Goal: Check status: Check status

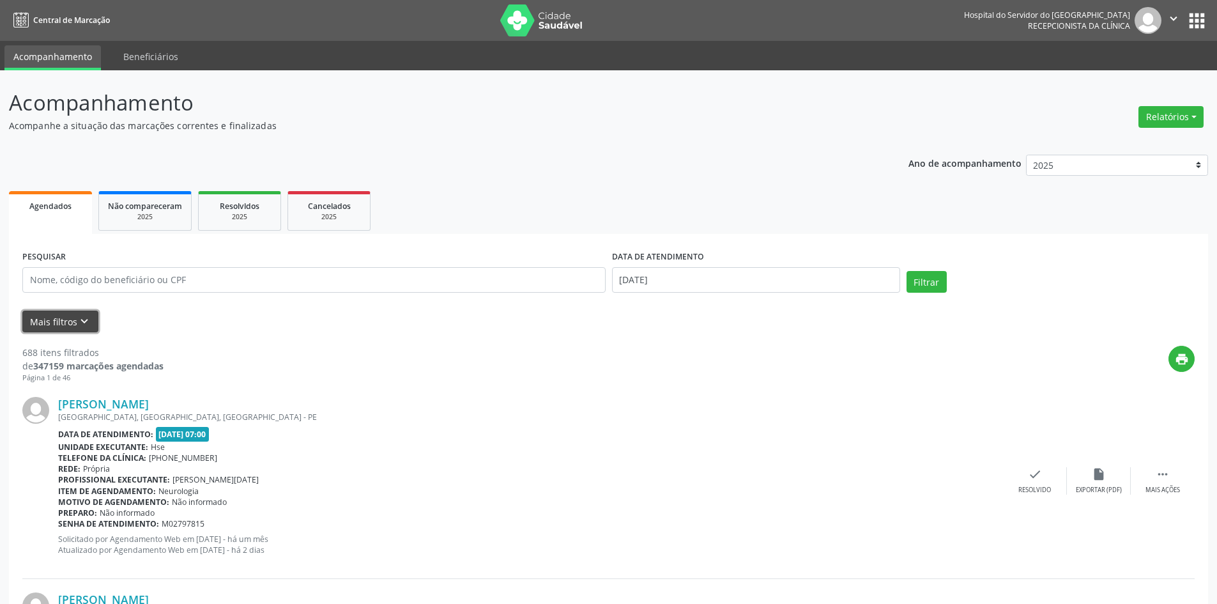
click at [80, 319] on icon "keyboard_arrow_down" at bounding box center [84, 321] width 14 height 14
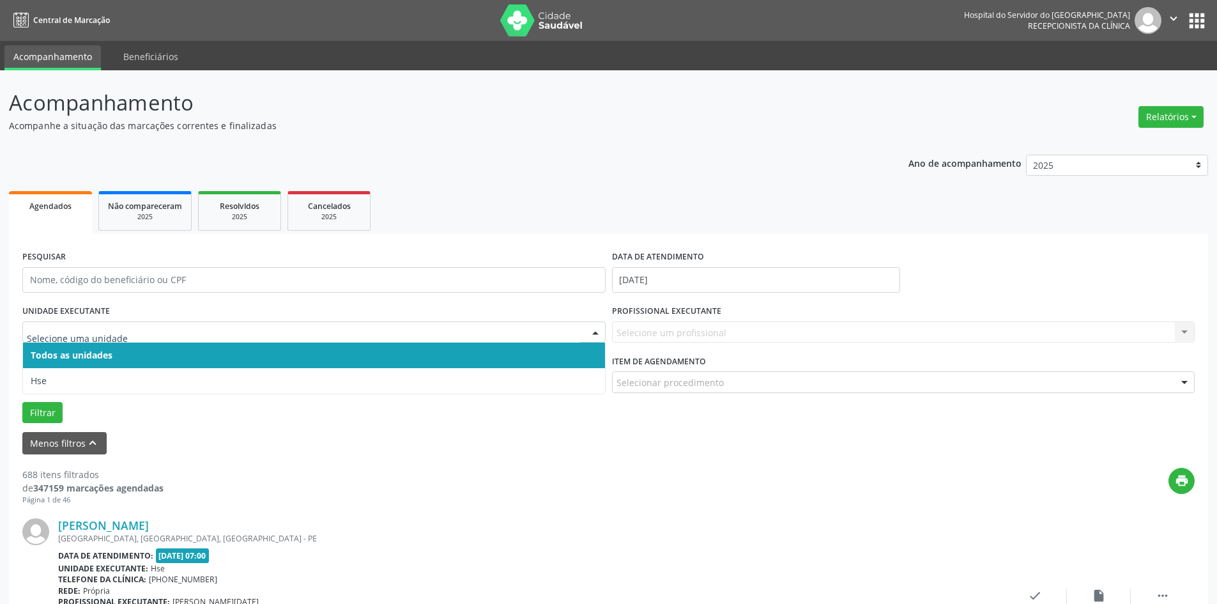
click at [599, 330] on div at bounding box center [595, 333] width 19 height 22
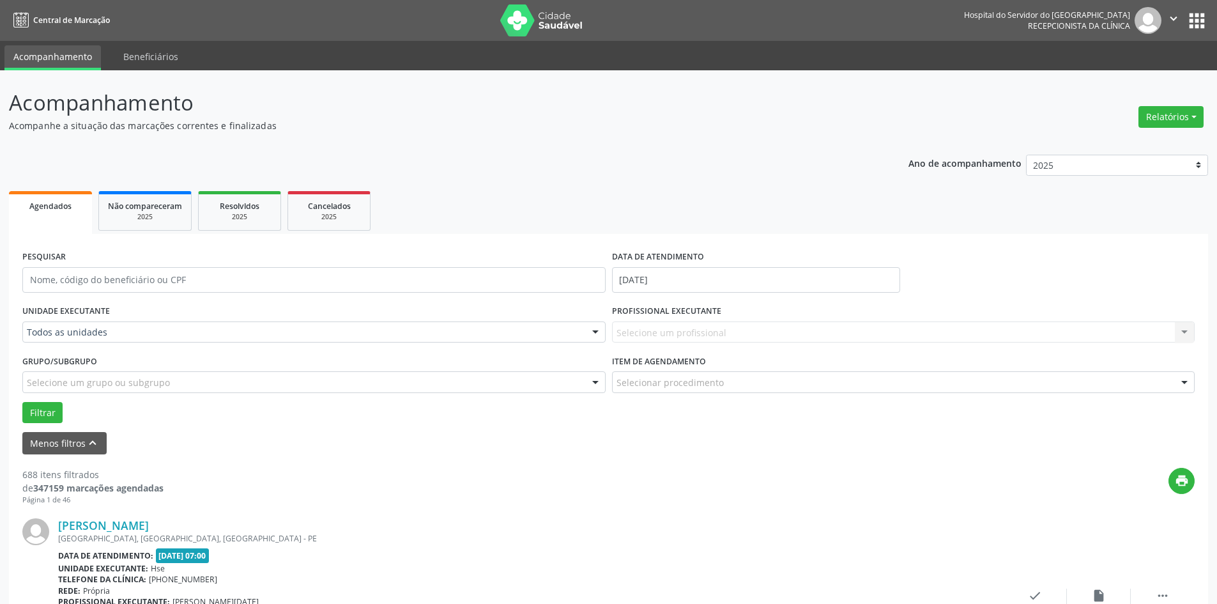
click at [599, 330] on div at bounding box center [595, 333] width 19 height 22
click at [247, 211] on div "Resolvidos" at bounding box center [240, 205] width 64 height 13
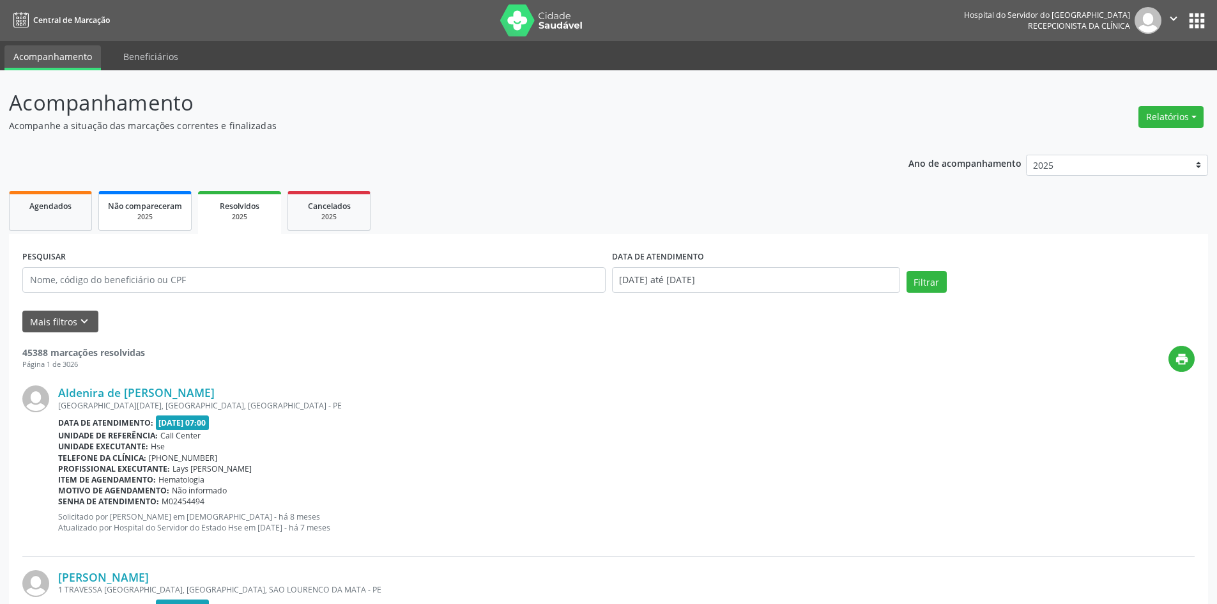
click at [147, 196] on link "Não compareceram 2025" at bounding box center [144, 211] width 93 height 40
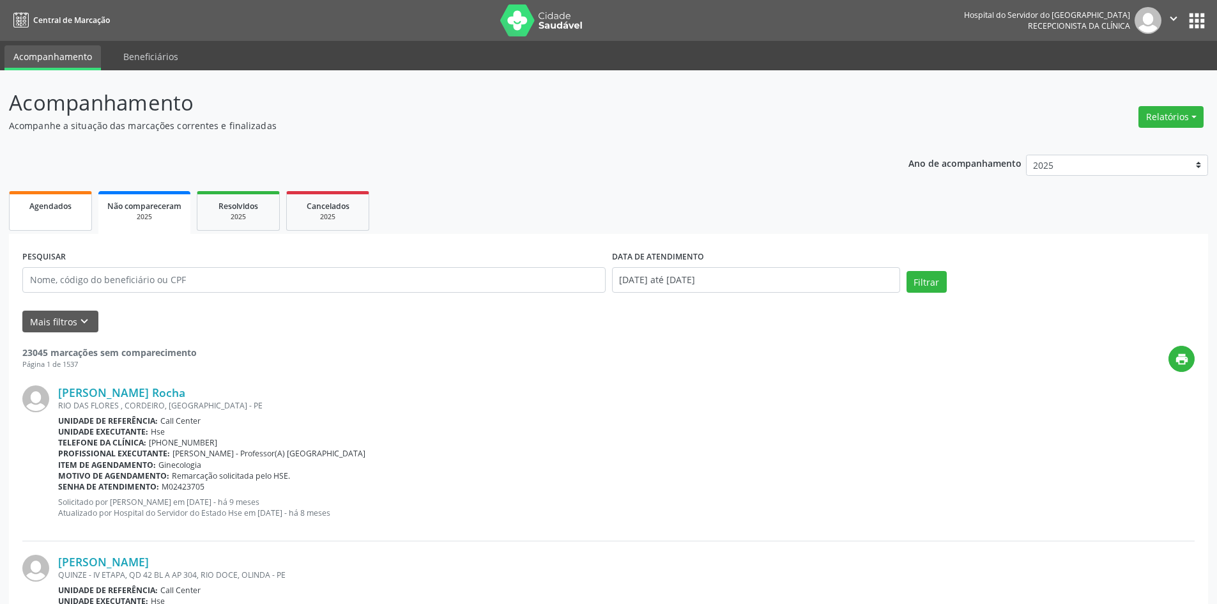
click at [77, 217] on link "Agendados" at bounding box center [50, 211] width 83 height 40
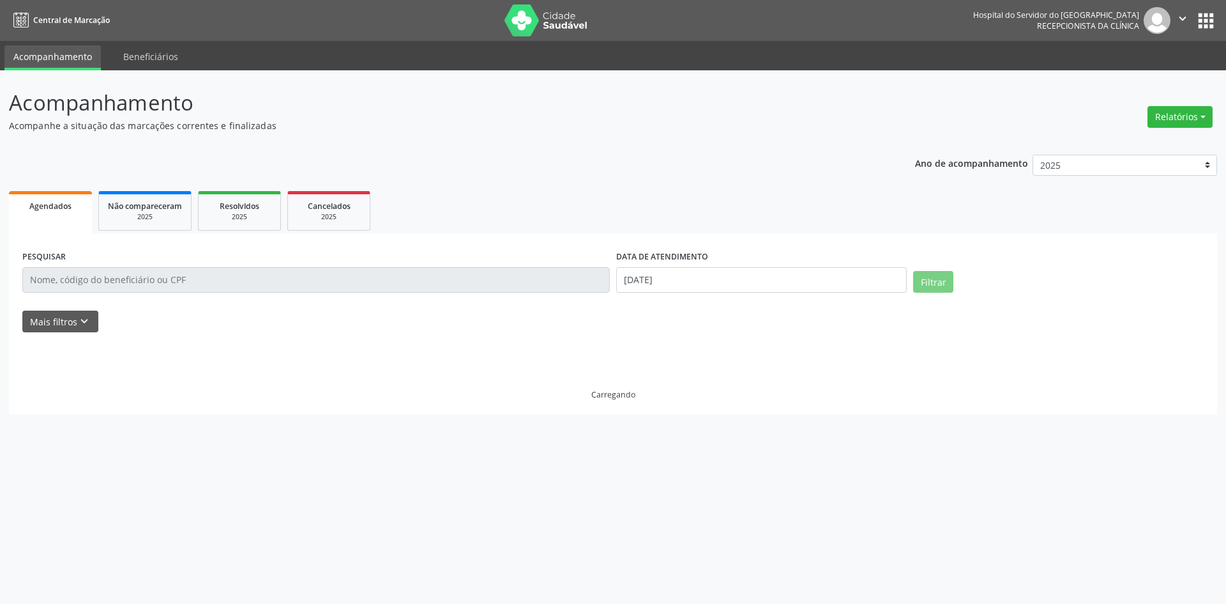
click at [73, 213] on link "Agendados" at bounding box center [50, 212] width 83 height 43
click at [181, 224] on link "Não compareceram 2025" at bounding box center [144, 211] width 93 height 40
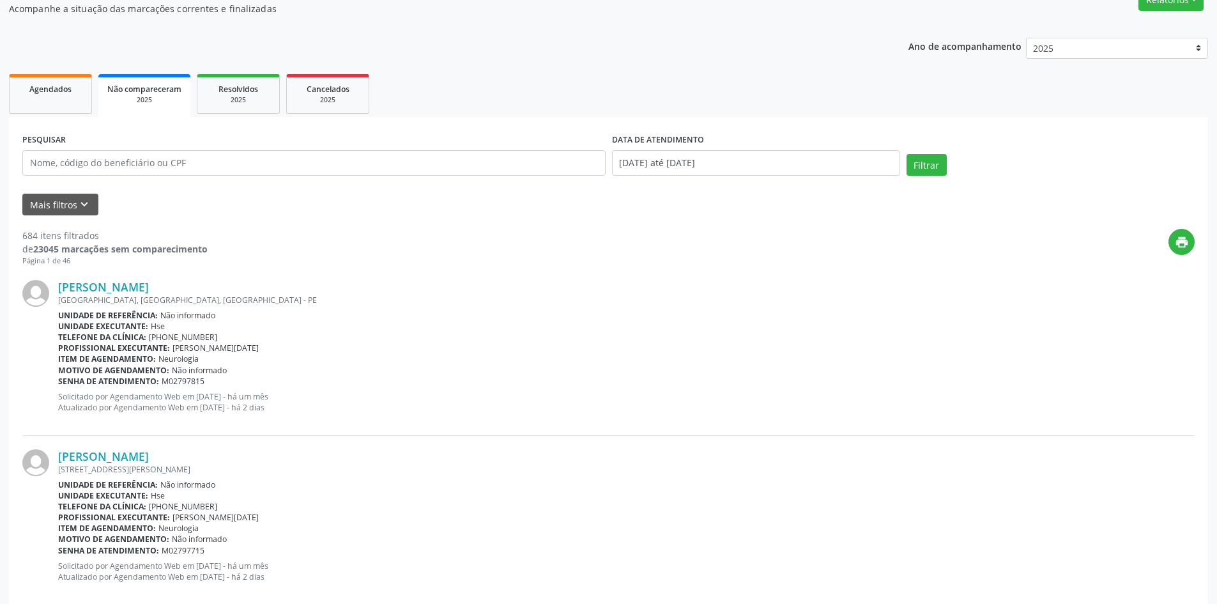
scroll to position [128, 0]
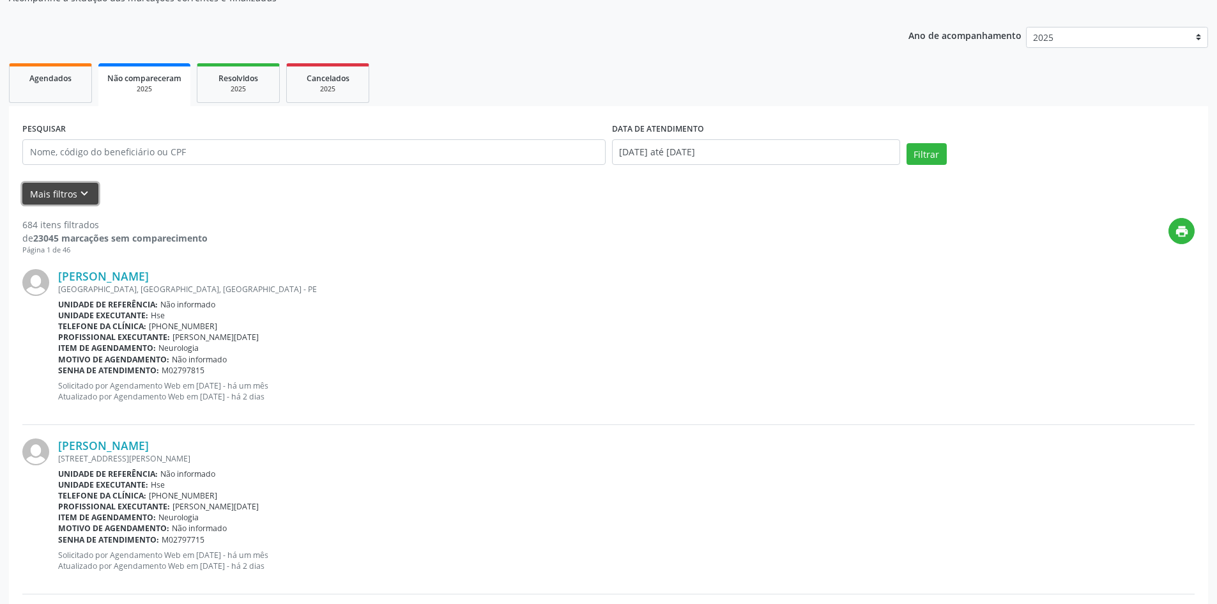
click at [81, 188] on icon "keyboard_arrow_down" at bounding box center [84, 194] width 14 height 14
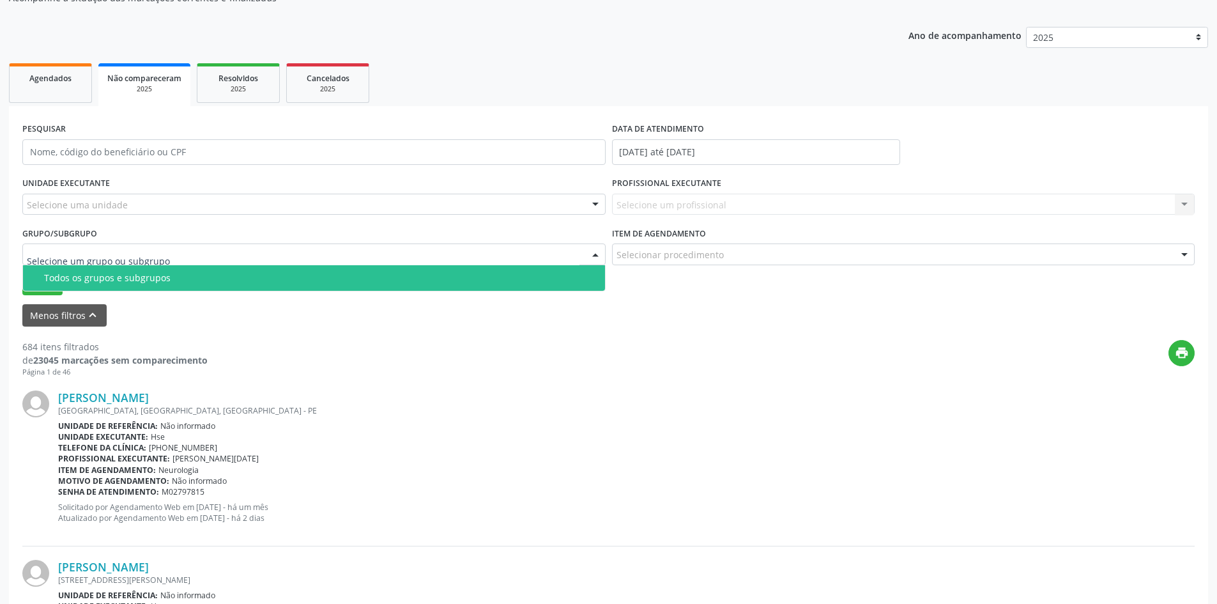
click at [64, 254] on input "text" at bounding box center [303, 261] width 553 height 26
click at [70, 224] on label "Grupo/Subgrupo" at bounding box center [59, 234] width 75 height 20
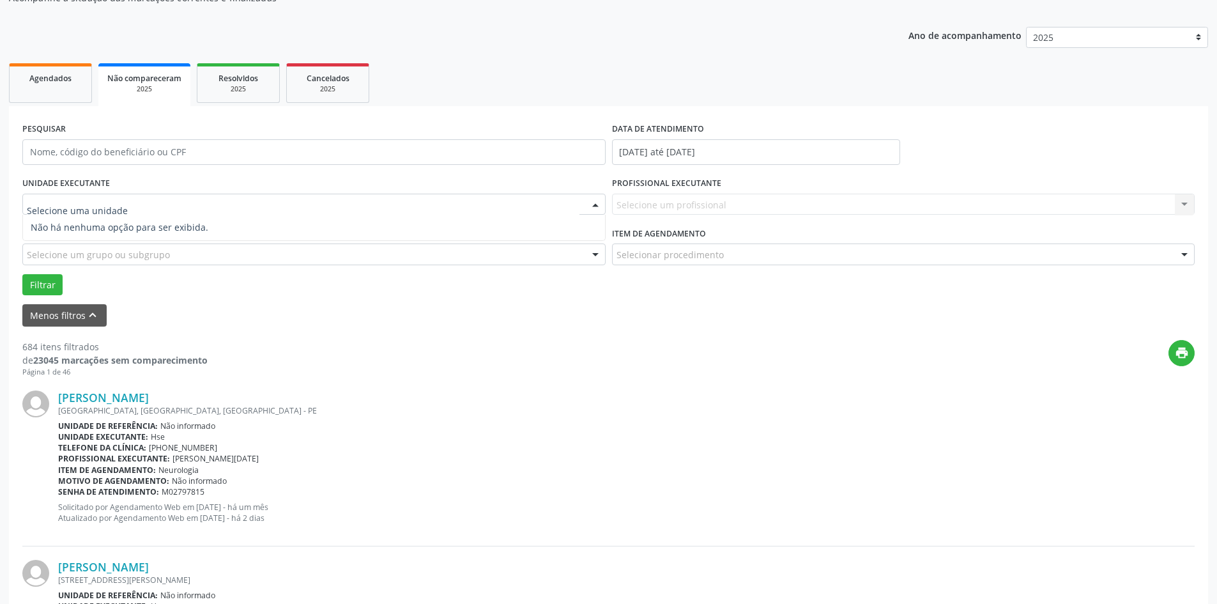
click at [80, 201] on input "text" at bounding box center [303, 211] width 553 height 26
click at [598, 206] on div at bounding box center [595, 205] width 19 height 22
click at [109, 205] on input "text" at bounding box center [303, 211] width 553 height 26
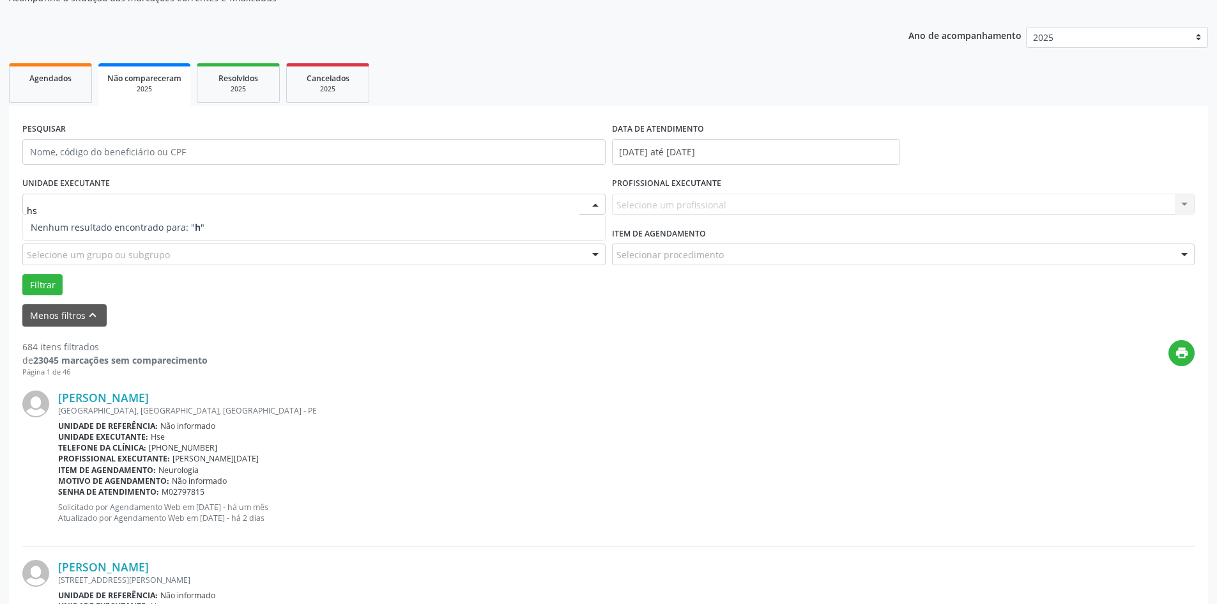
type input "hse"
click at [35, 279] on button "Filtrar" at bounding box center [42, 285] width 40 height 22
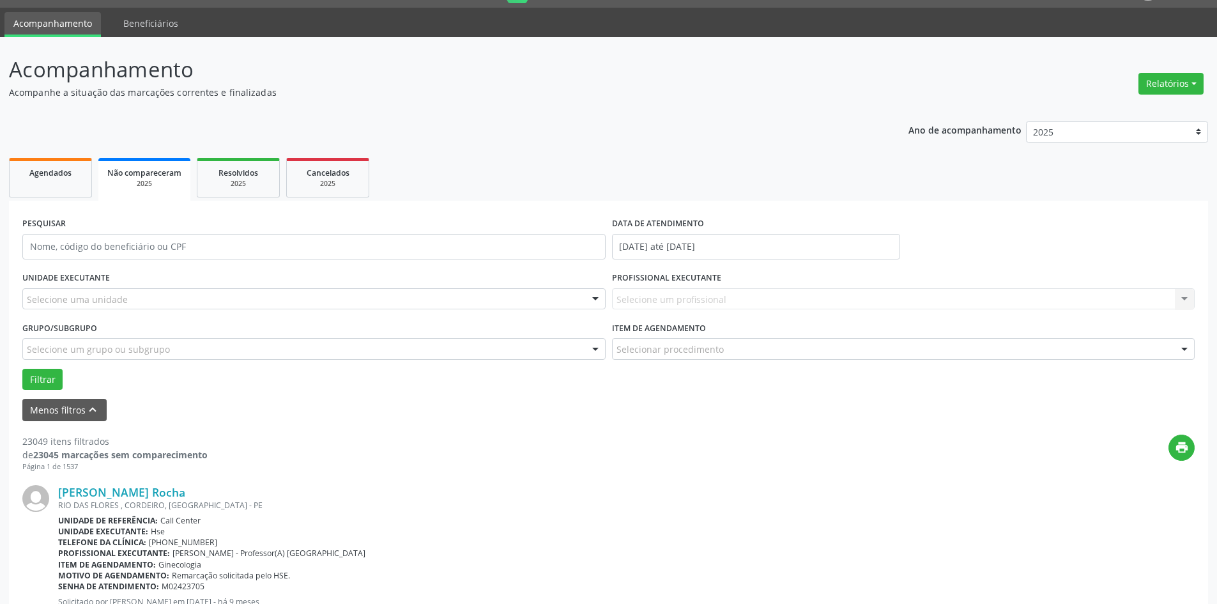
scroll to position [0, 0]
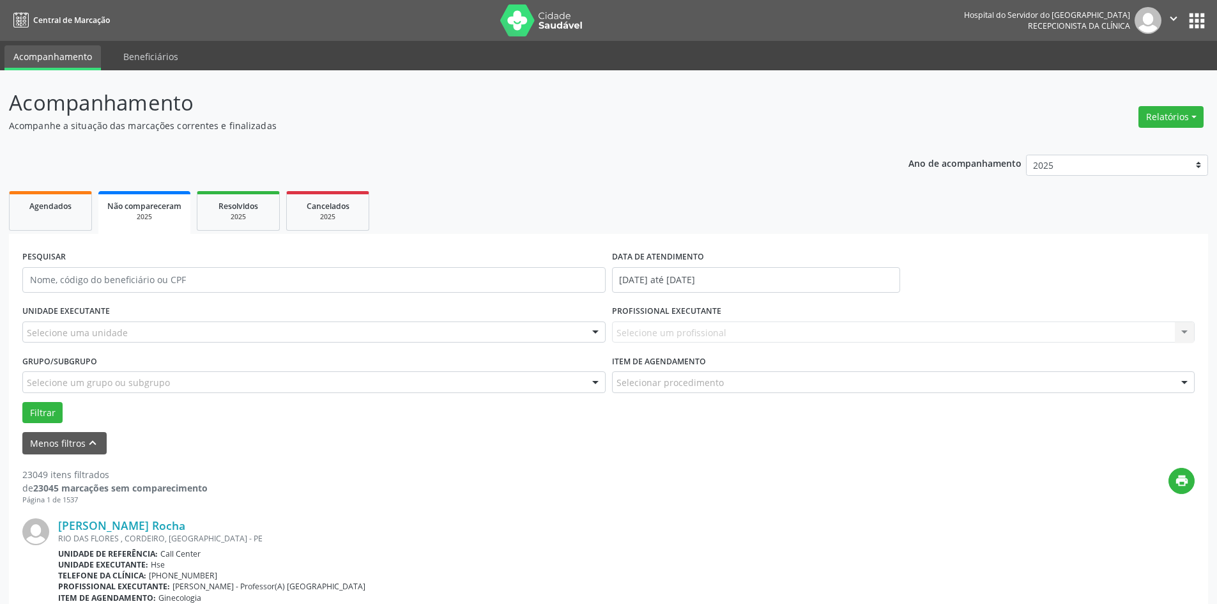
click at [528, 190] on ul "Agendados Não compareceram 2025 Resolvidos 2025 Cancelados 2025" at bounding box center [608, 211] width 1199 height 46
